Goal: Navigation & Orientation: Find specific page/section

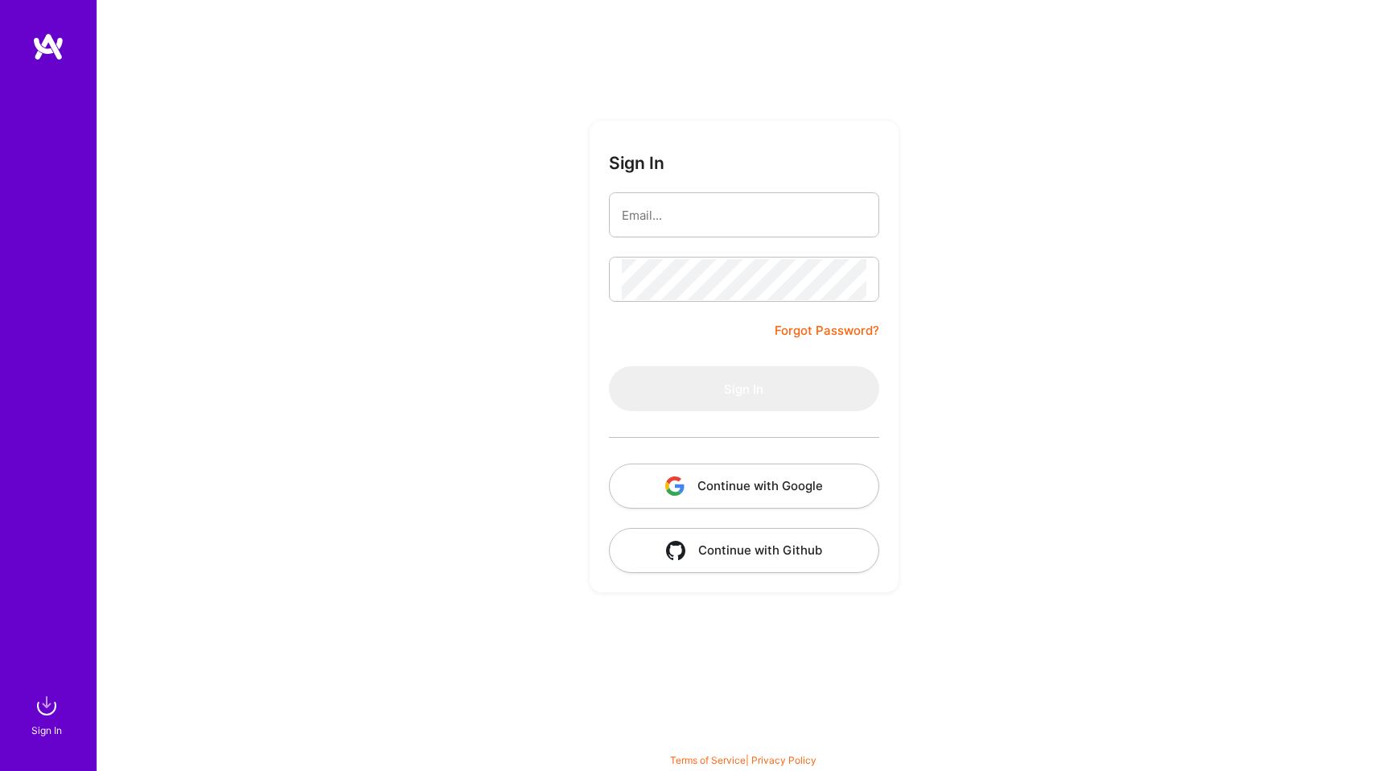
click at [735, 479] on button "Continue with Google" at bounding box center [744, 485] width 270 height 45
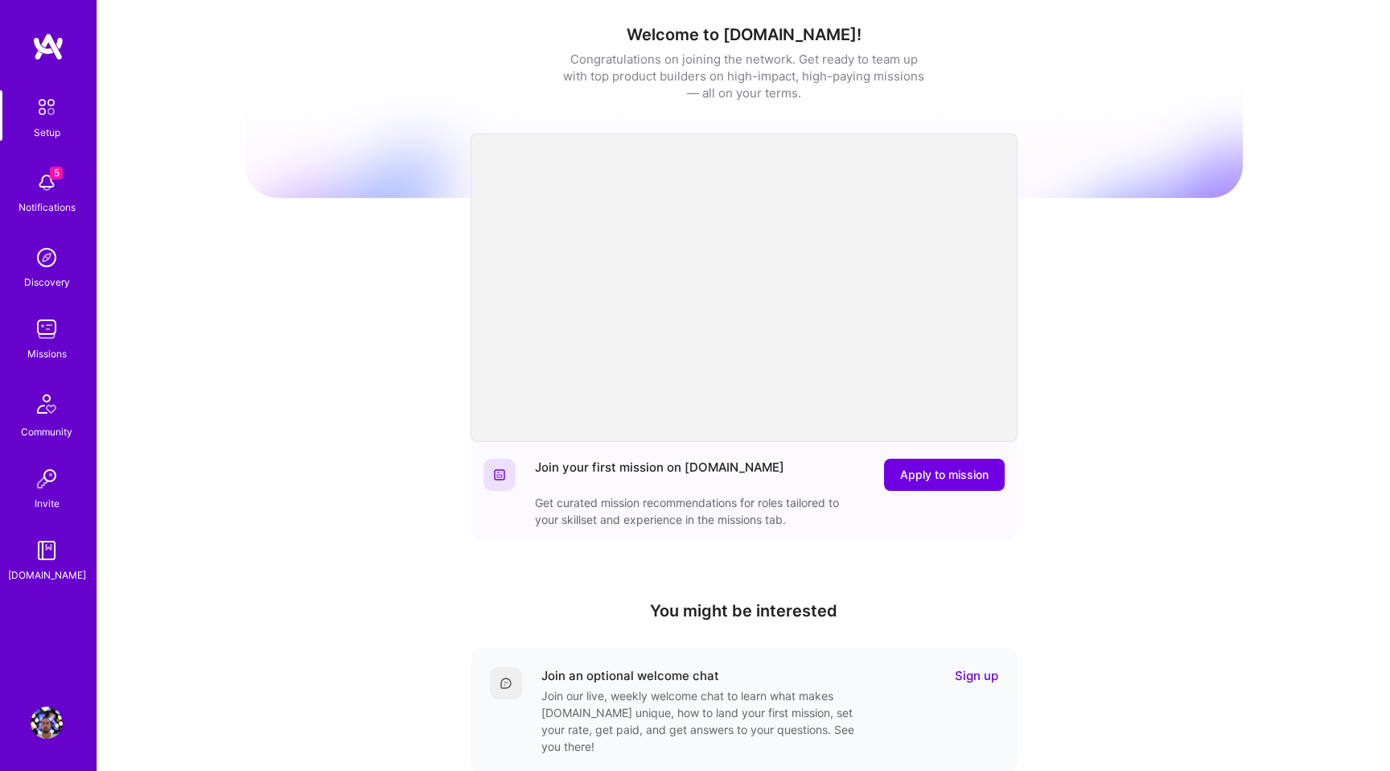
click at [76, 191] on div "5 Notifications" at bounding box center [47, 191] width 100 height 56
click at [37, 86] on div "Setup 5 Notifications Discovery Missions Community Invite [DOMAIN_NAME]" at bounding box center [48, 358] width 97 height 652
click at [39, 96] on img at bounding box center [47, 107] width 34 height 34
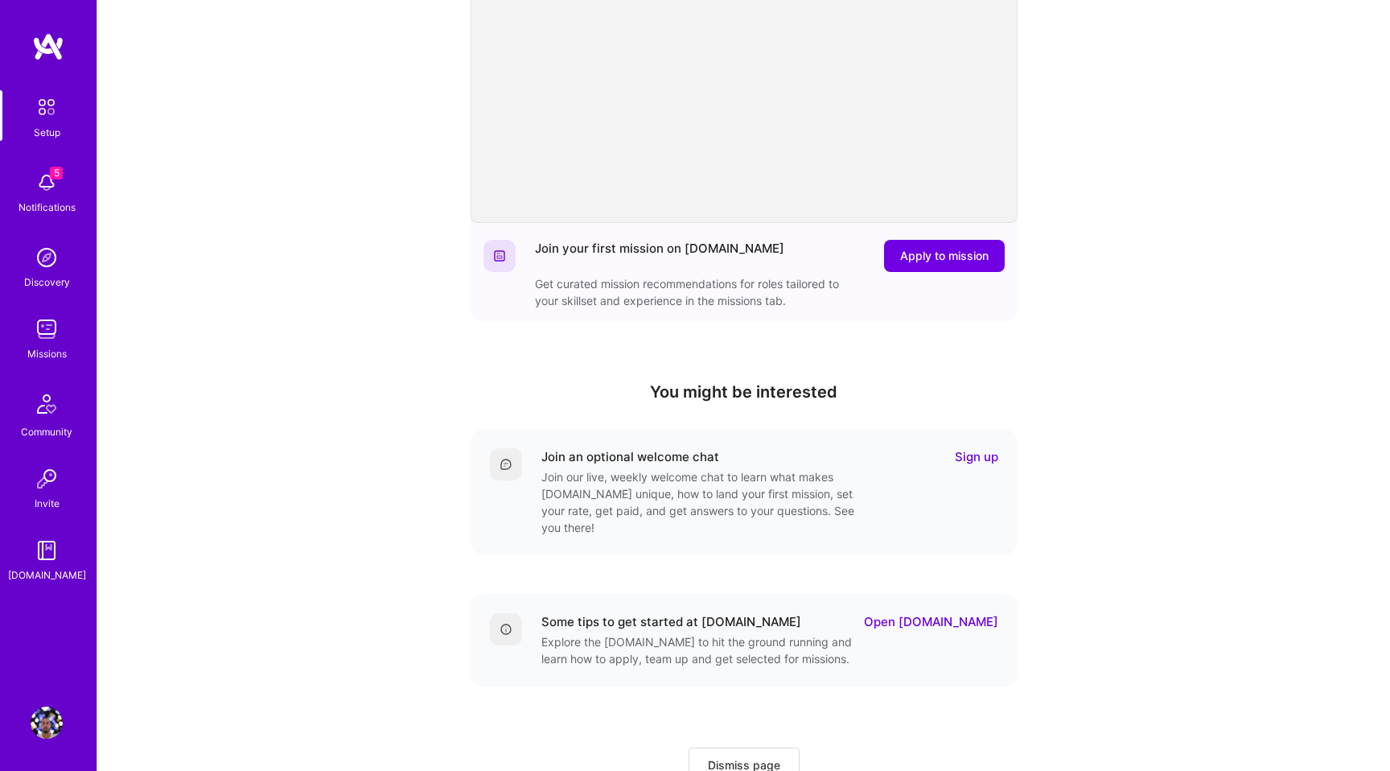
scroll to position [271, 0]
